Goal: Task Accomplishment & Management: Manage account settings

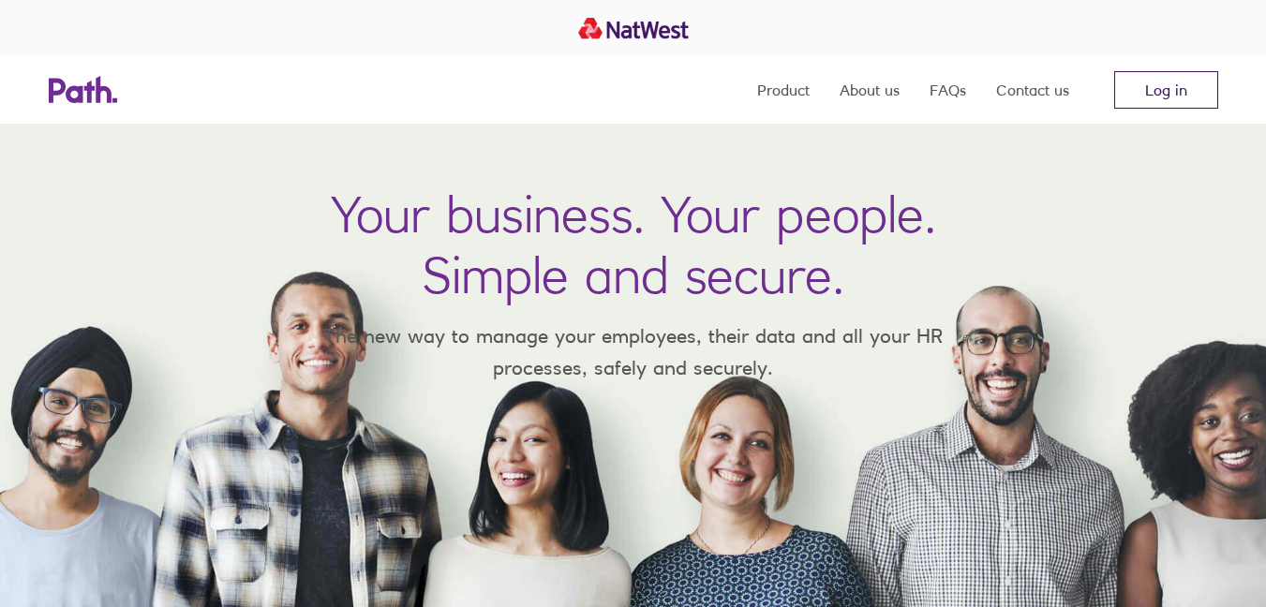
click at [1150, 84] on link "Log in" at bounding box center [1166, 89] width 104 height 37
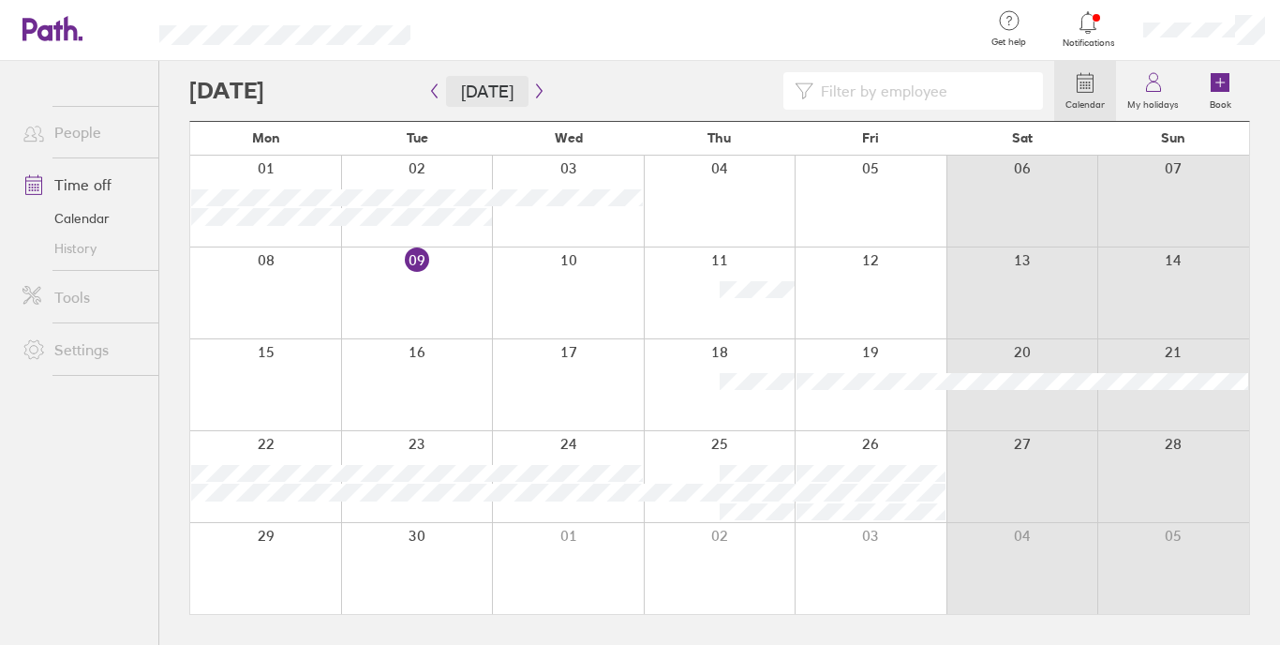
click at [468, 90] on button "[DATE]" at bounding box center [487, 91] width 82 height 31
click at [311, 93] on div at bounding box center [621, 90] width 865 height 37
click at [532, 96] on icon "button" at bounding box center [539, 90] width 14 height 15
click at [533, 91] on icon "button" at bounding box center [539, 90] width 14 height 15
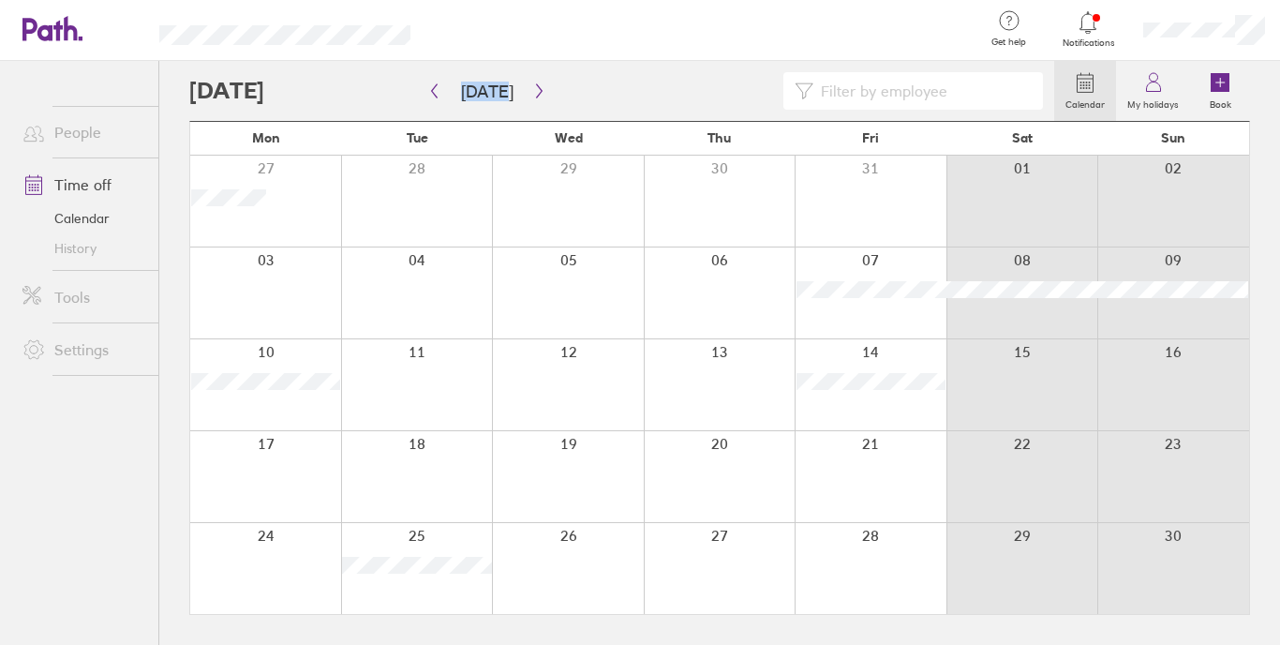
click at [1037, 167] on div at bounding box center [1022, 201] width 152 height 91
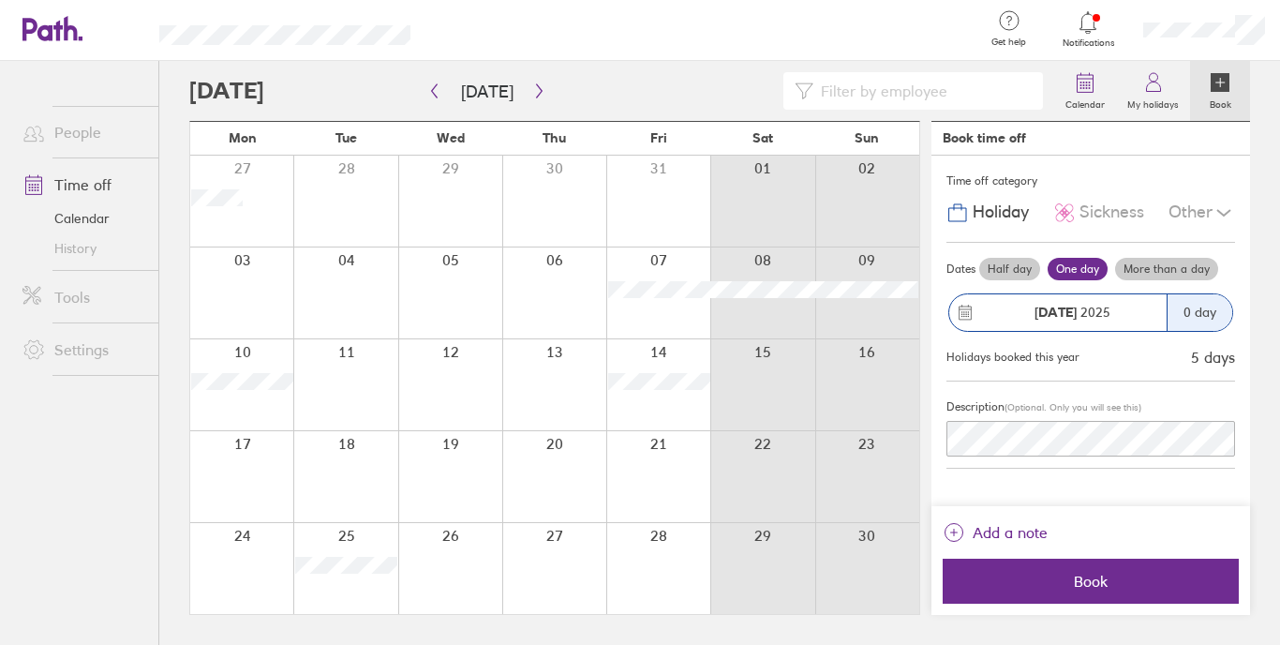
click at [1019, 272] on label "Half day" at bounding box center [1009, 269] width 61 height 22
click at [0, 0] on input "Half day" at bounding box center [0, 0] width 0 height 0
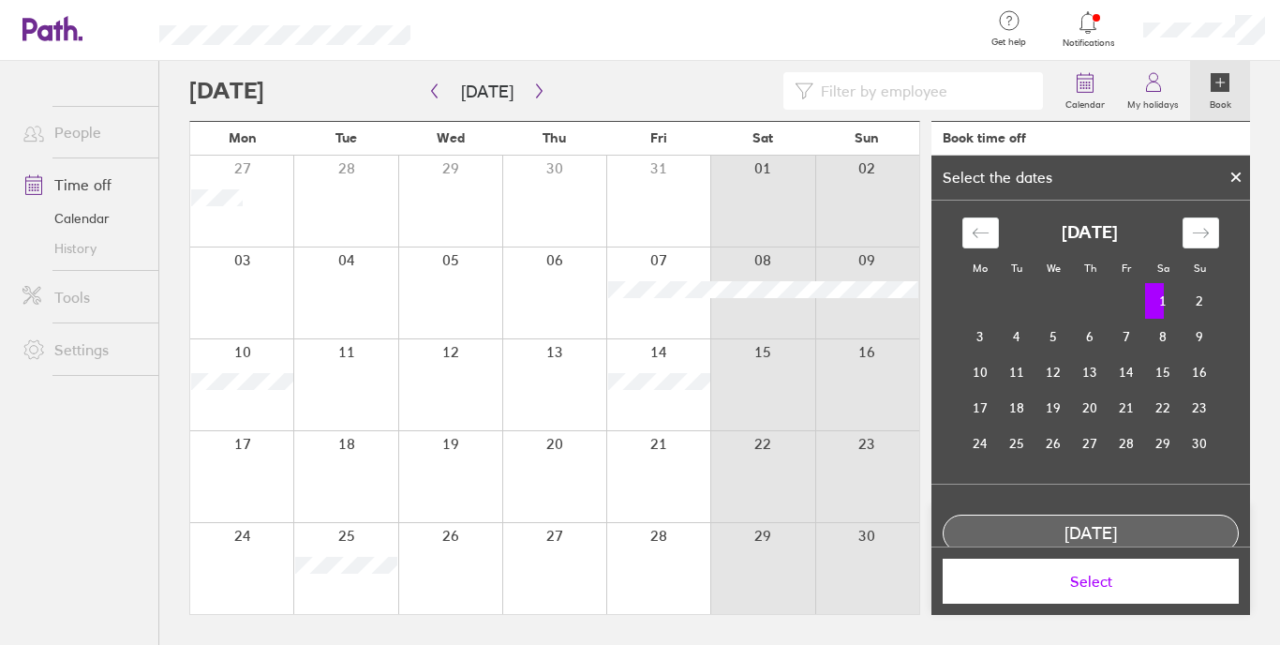
click at [1235, 169] on div at bounding box center [1236, 177] width 28 height 32
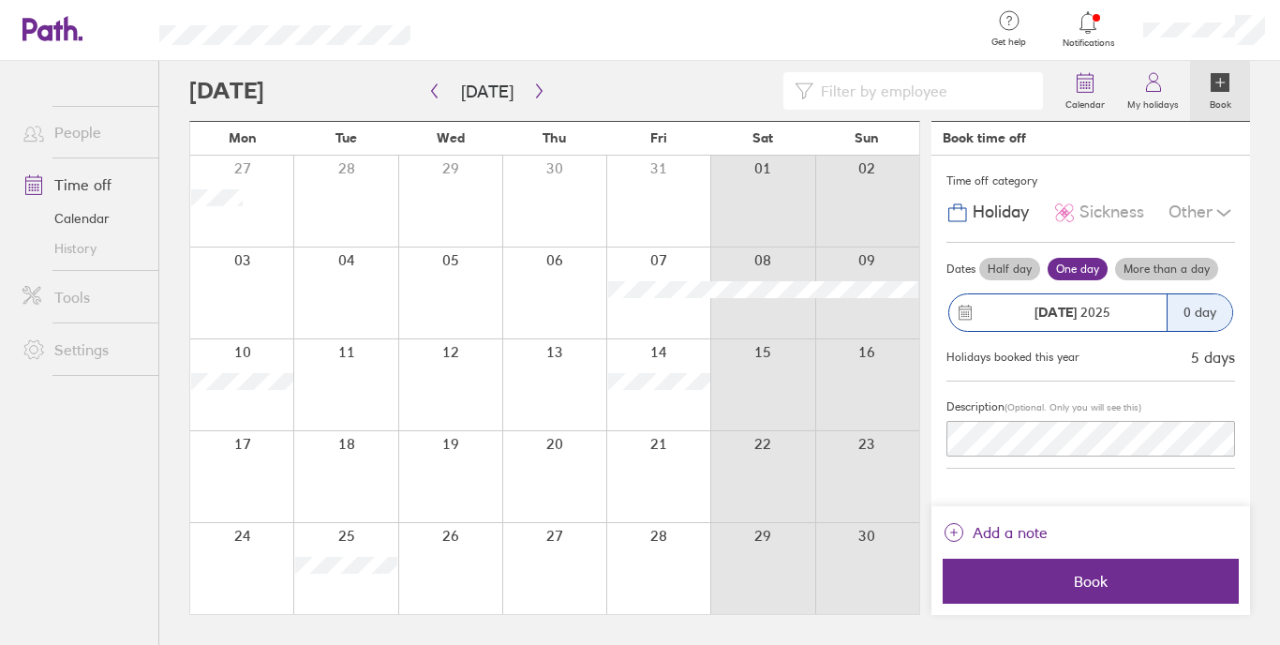
click at [261, 278] on div at bounding box center [241, 292] width 103 height 91
click at [1000, 260] on label "Half day" at bounding box center [1009, 269] width 61 height 22
click at [0, 0] on input "Half day" at bounding box center [0, 0] width 0 height 0
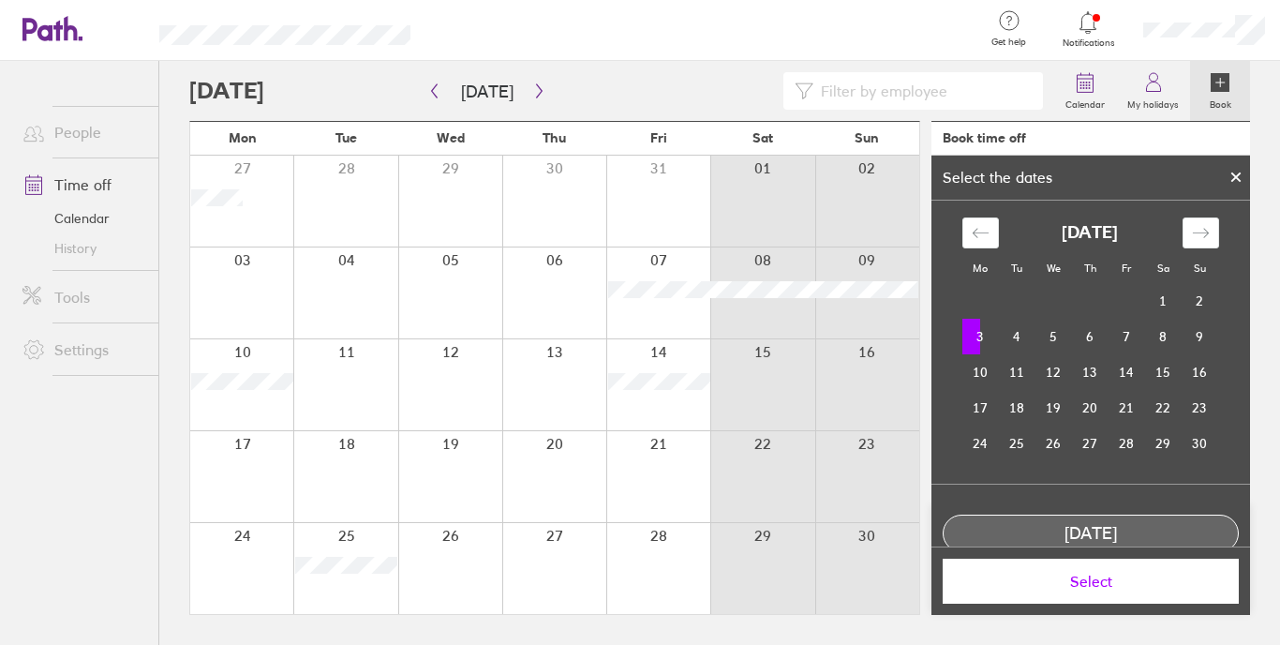
scroll to position [90, 0]
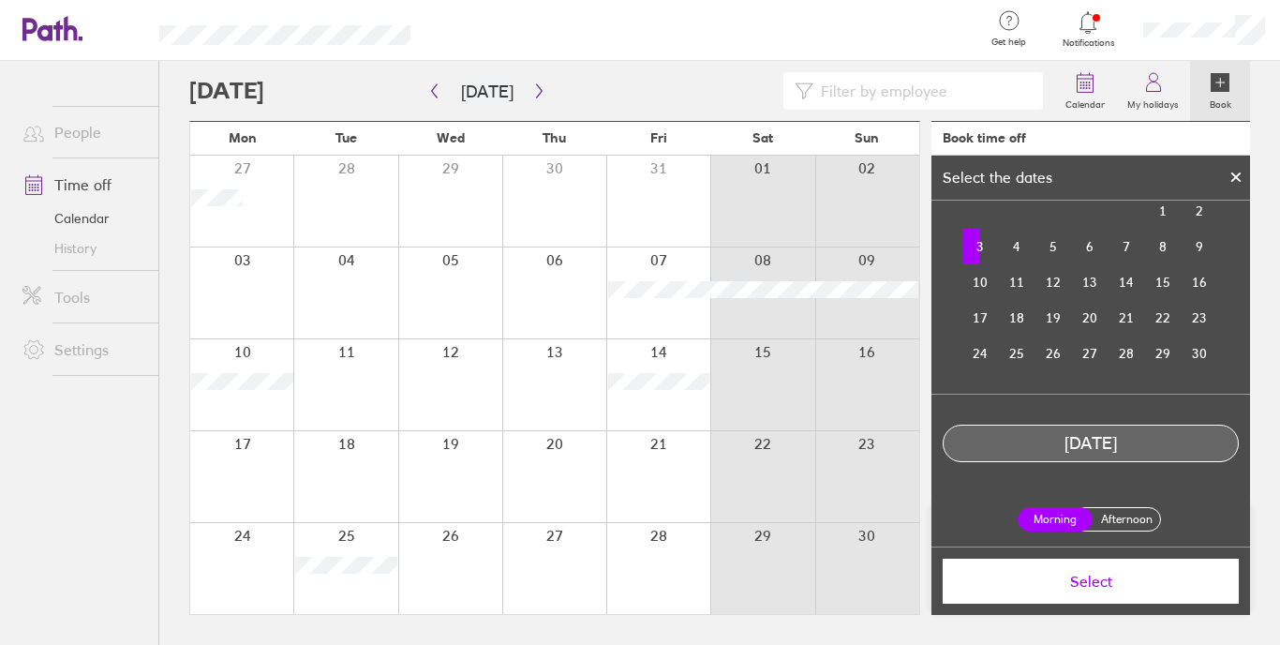
click at [1092, 578] on span "Select" at bounding box center [1091, 581] width 270 height 17
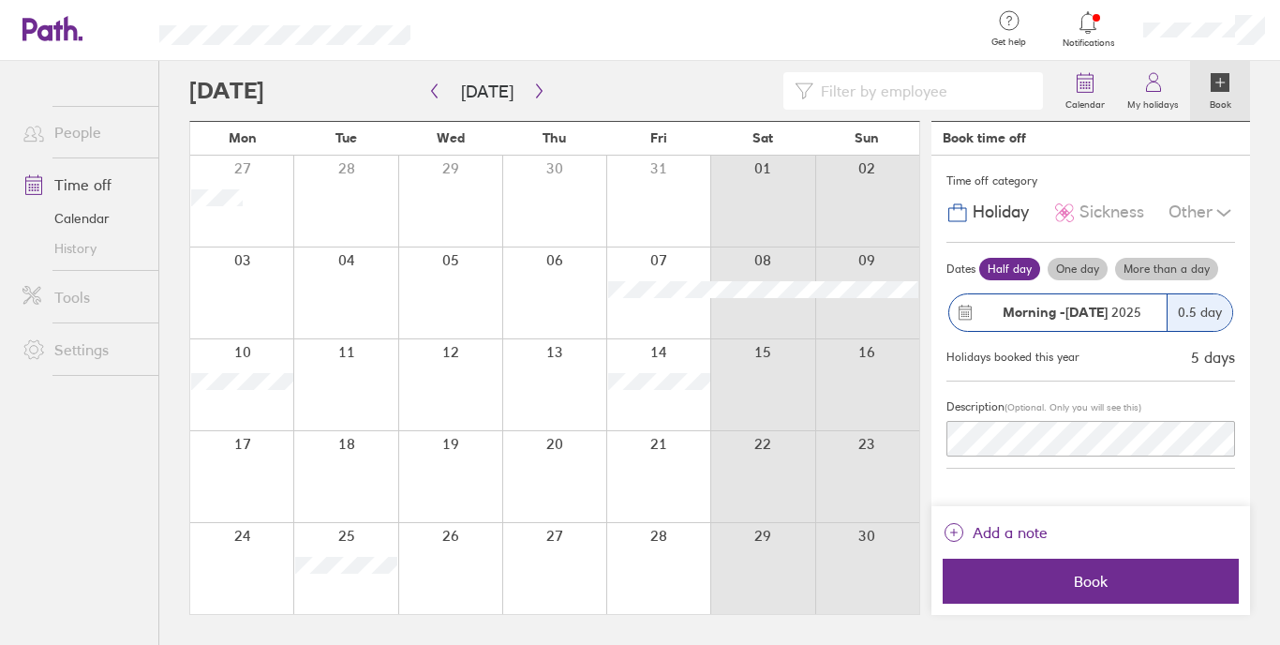
click at [1007, 261] on label "Half day" at bounding box center [1009, 269] width 61 height 22
click at [0, 0] on input "Half day" at bounding box center [0, 0] width 0 height 0
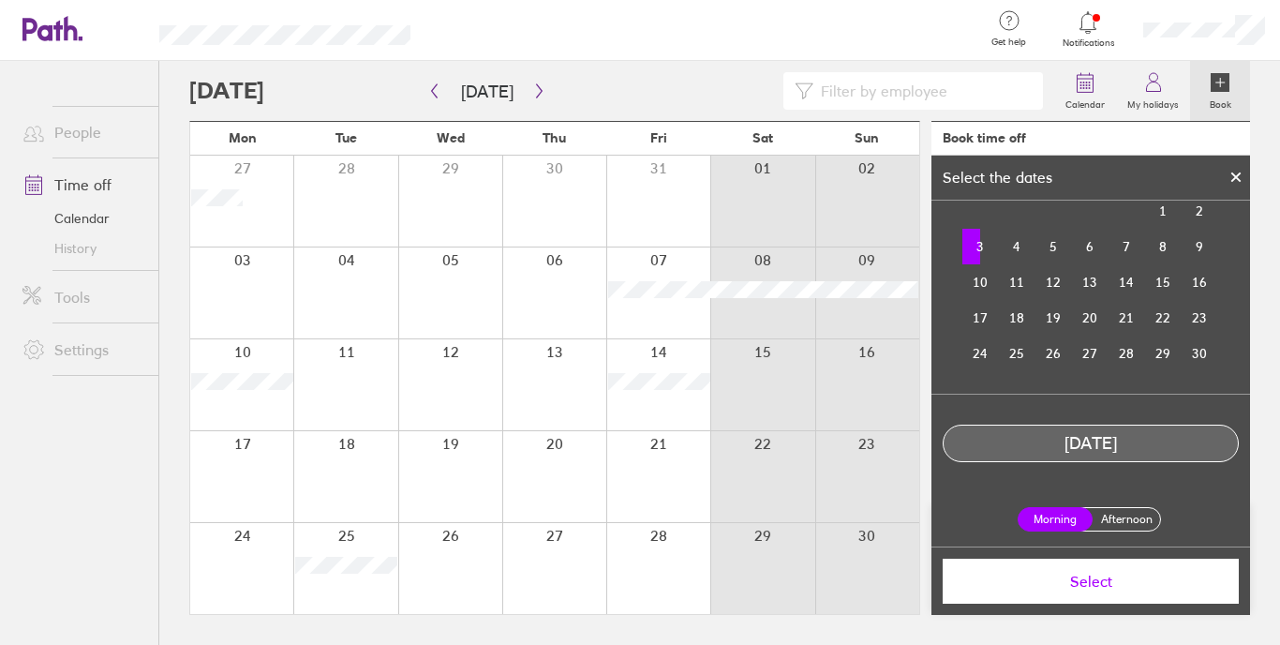
click at [1055, 517] on label "Morning" at bounding box center [1055, 519] width 75 height 24
click at [0, 0] on input "Morning" at bounding box center [0, 0] width 0 height 0
click at [1085, 566] on button "Select" at bounding box center [1091, 580] width 296 height 45
click at [1085, 566] on button "Book" at bounding box center [1091, 580] width 296 height 45
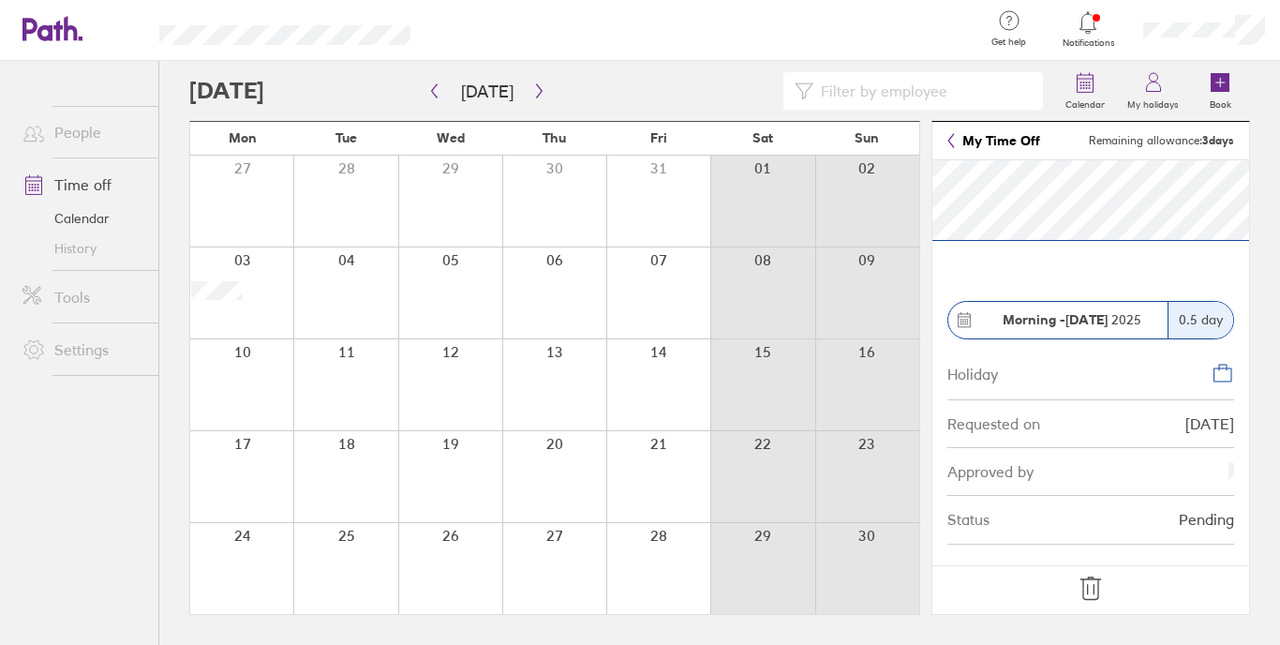
click at [1093, 22] on icon at bounding box center [1088, 22] width 22 height 22
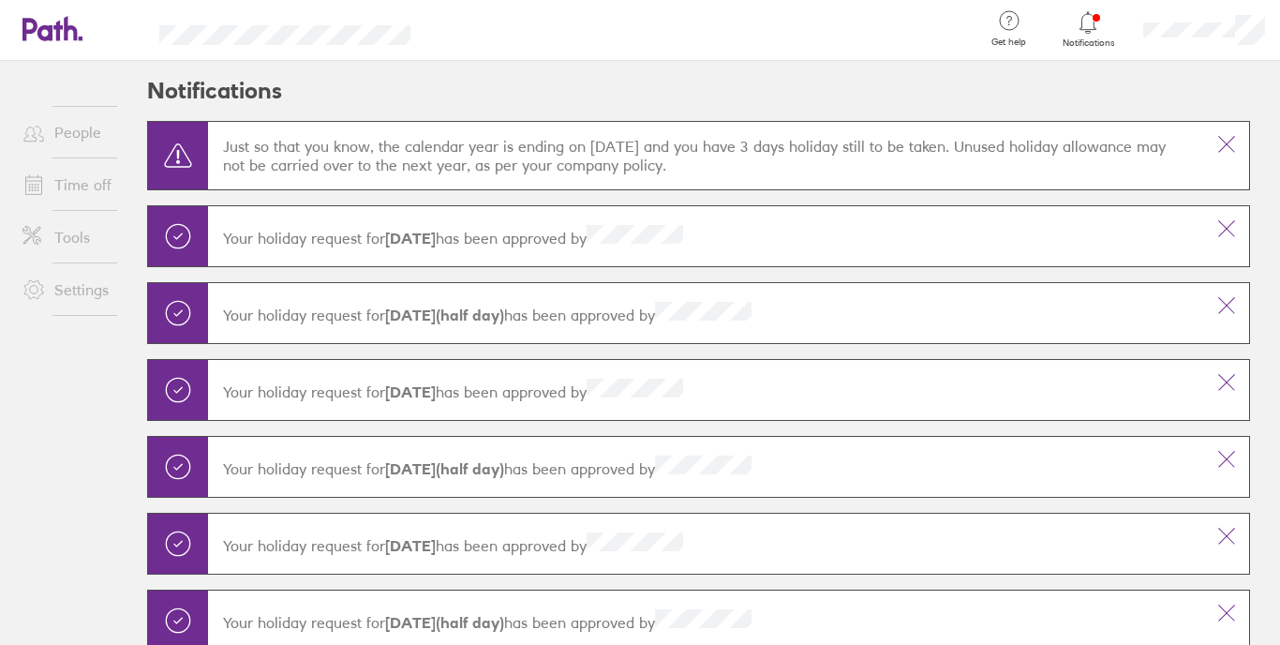
click at [1098, 20] on icon at bounding box center [1088, 22] width 22 height 22
click at [1089, 26] on icon at bounding box center [1088, 22] width 22 height 22
click at [1216, 151] on icon at bounding box center [1226, 144] width 22 height 22
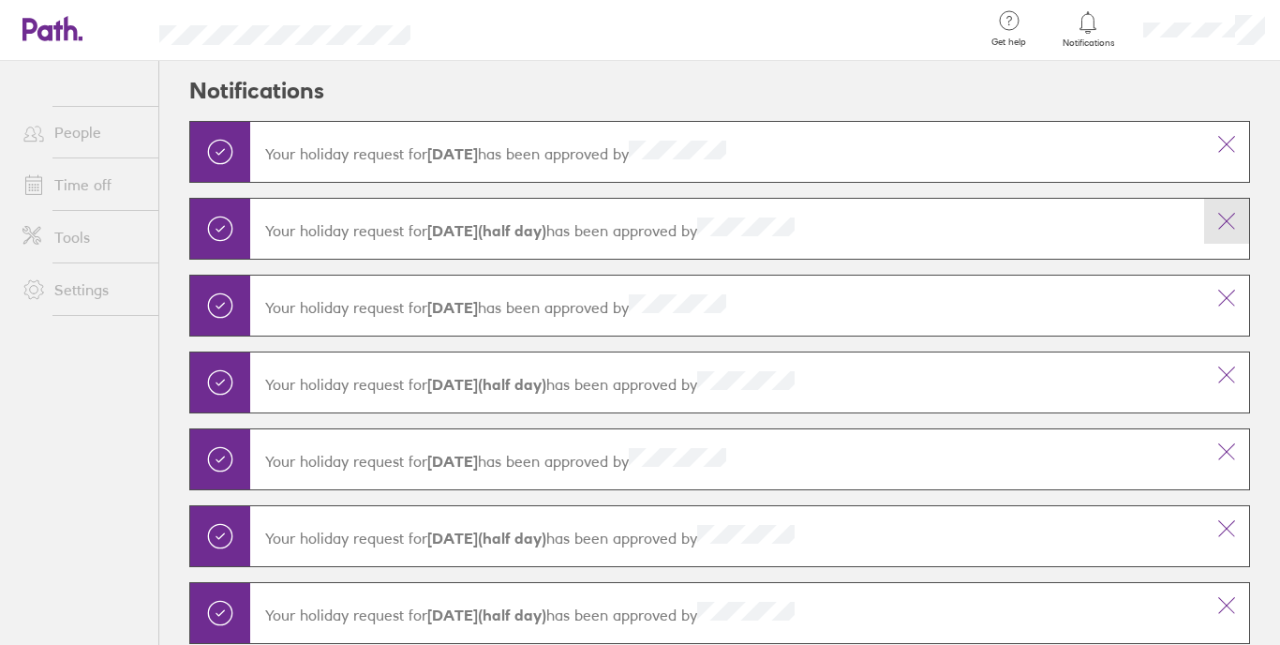
click at [1215, 225] on icon at bounding box center [1226, 221] width 22 height 22
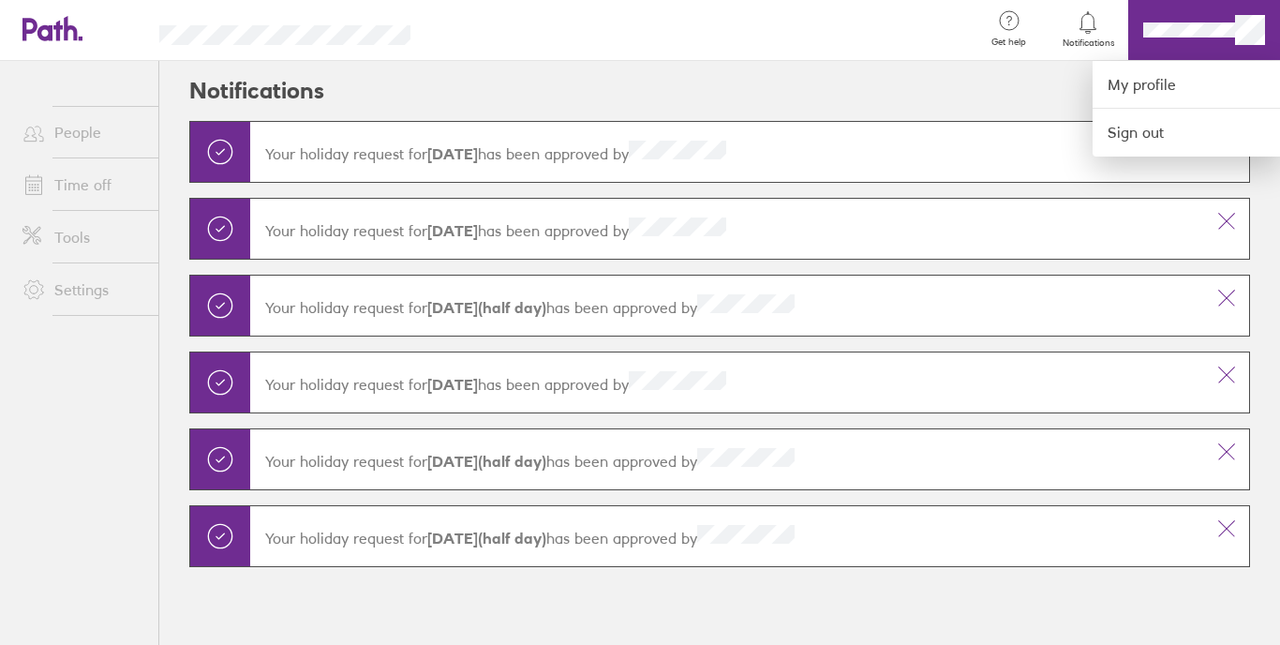
click at [70, 196] on div at bounding box center [640, 322] width 1280 height 645
click at [1169, 90] on link "My profile" at bounding box center [1186, 85] width 187 height 48
